Goal: Transaction & Acquisition: Book appointment/travel/reservation

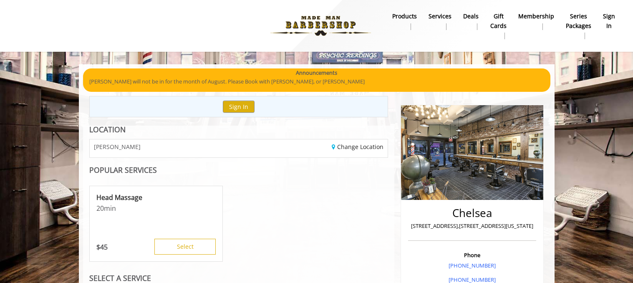
click at [303, 24] on img at bounding box center [320, 26] width 115 height 46
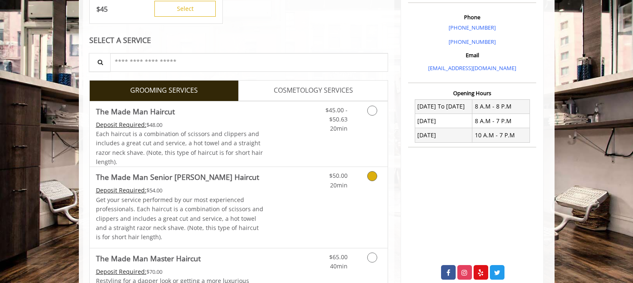
click at [338, 199] on div "$50.00 20min" at bounding box center [350, 207] width 75 height 81
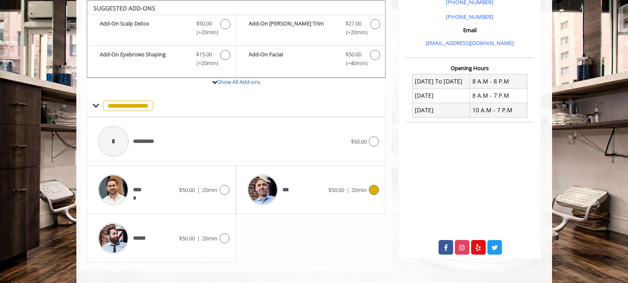
scroll to position [263, 0]
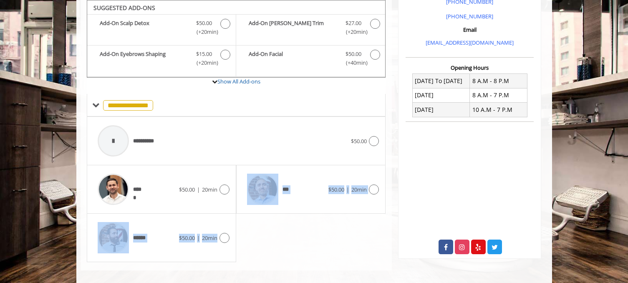
drag, startPoint x: 323, startPoint y: 182, endPoint x: 234, endPoint y: 231, distance: 101.8
click at [235, 230] on div "**********" at bounding box center [236, 189] width 299 height 145
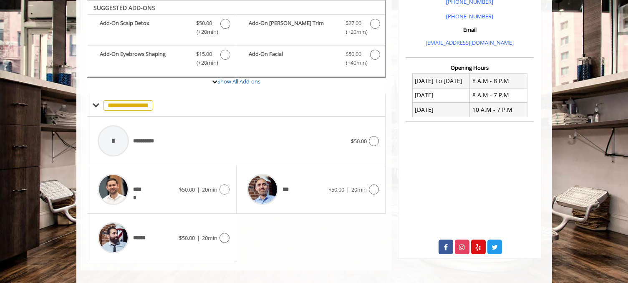
click at [227, 237] on icon at bounding box center [224, 238] width 10 height 10
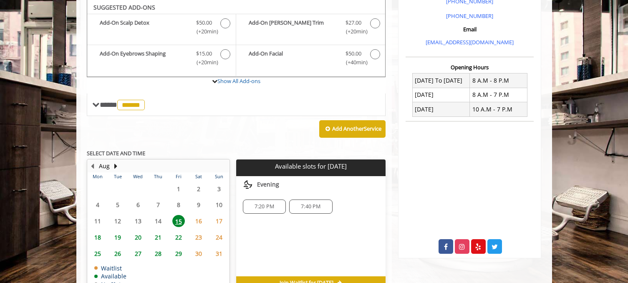
scroll to position [264, 0]
click at [95, 235] on span "18" at bounding box center [97, 237] width 13 height 12
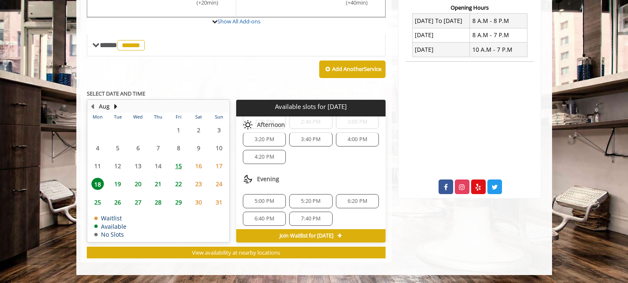
scroll to position [160, 0]
click at [271, 196] on span "5:00 PM" at bounding box center [265, 197] width 20 height 7
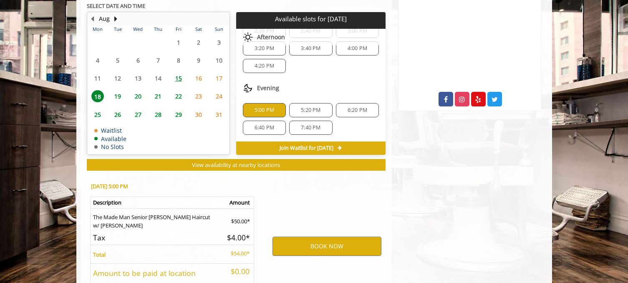
scroll to position [474, 0]
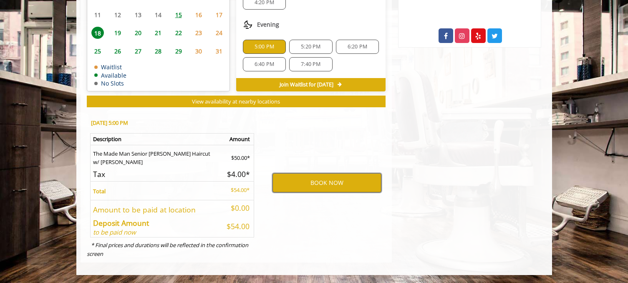
click at [288, 189] on button "BOOK NOW" at bounding box center [326, 182] width 109 height 19
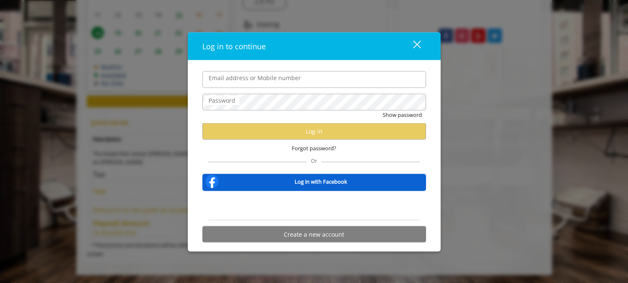
type input "**********"
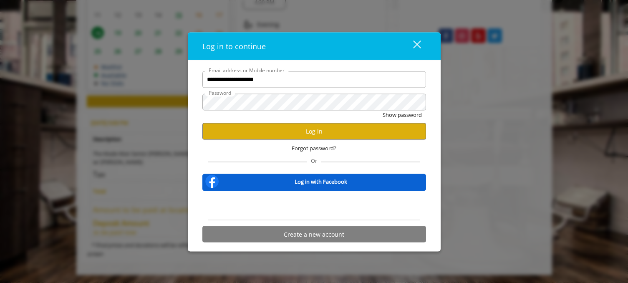
scroll to position [0, 0]
click at [306, 125] on button "Log in" at bounding box center [314, 131] width 224 height 16
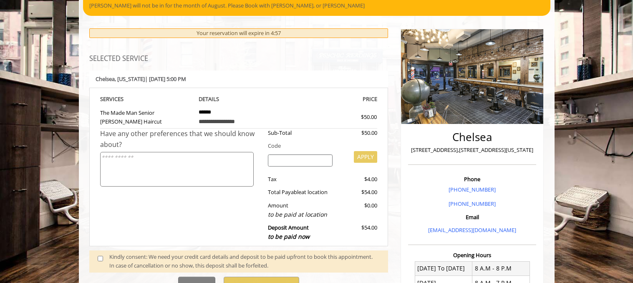
scroll to position [120, 0]
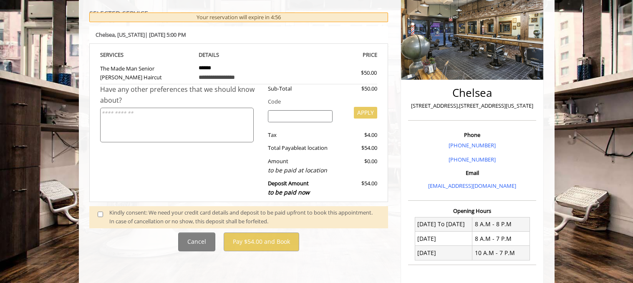
click at [182, 214] on div "Kindly consent: We need your credit card details and deposit to be paid upfront…" at bounding box center [244, 217] width 270 height 18
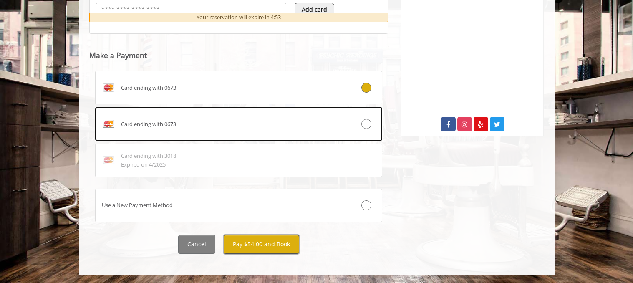
click at [263, 246] on button "Pay $54.00 and Book" at bounding box center [262, 244] width 76 height 19
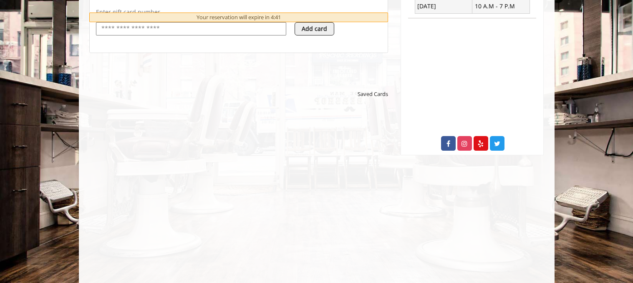
scroll to position [418, 0]
